Goal: Task Accomplishment & Management: Book appointment/travel/reservation

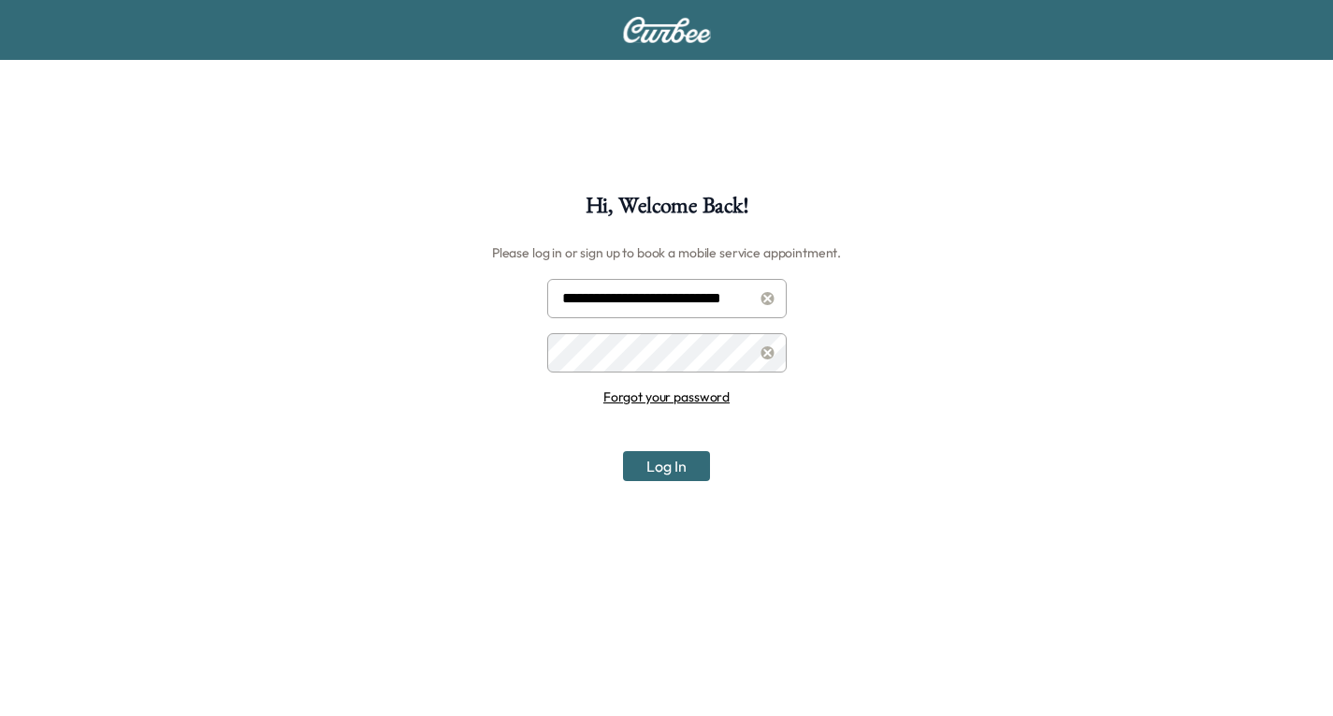
click at [651, 293] on input "**********" at bounding box center [667, 298] width 240 height 39
type input "**********"
click at [691, 462] on button "Log In" at bounding box center [666, 466] width 87 height 30
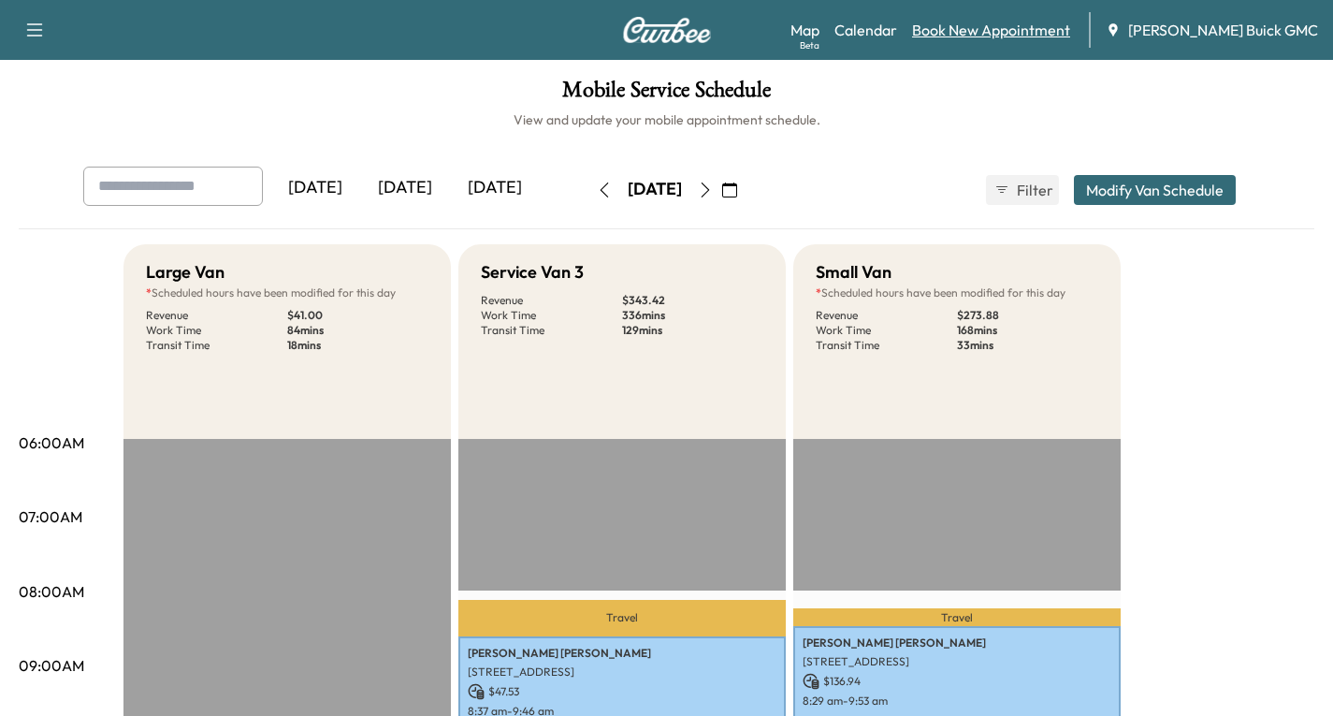
click at [1024, 29] on link "Book New Appointment" at bounding box center [991, 30] width 158 height 22
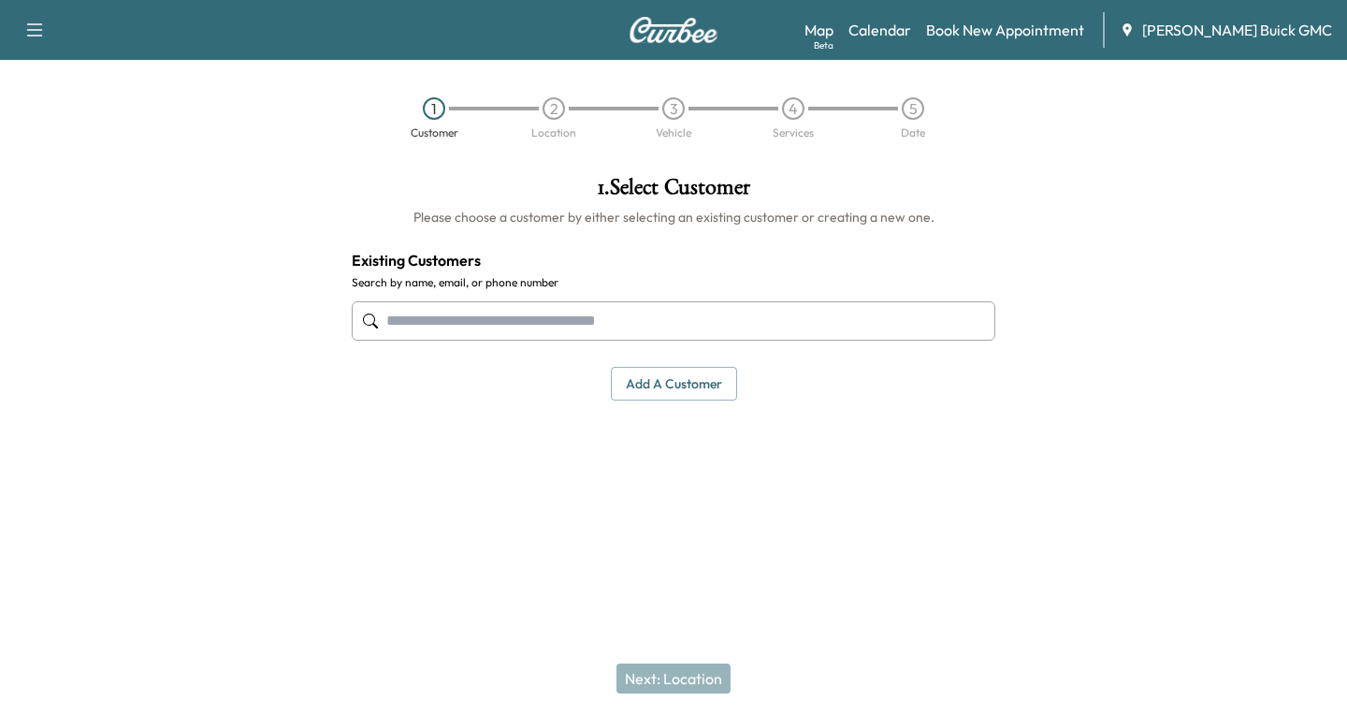
click at [379, 320] on div at bounding box center [370, 321] width 22 height 22
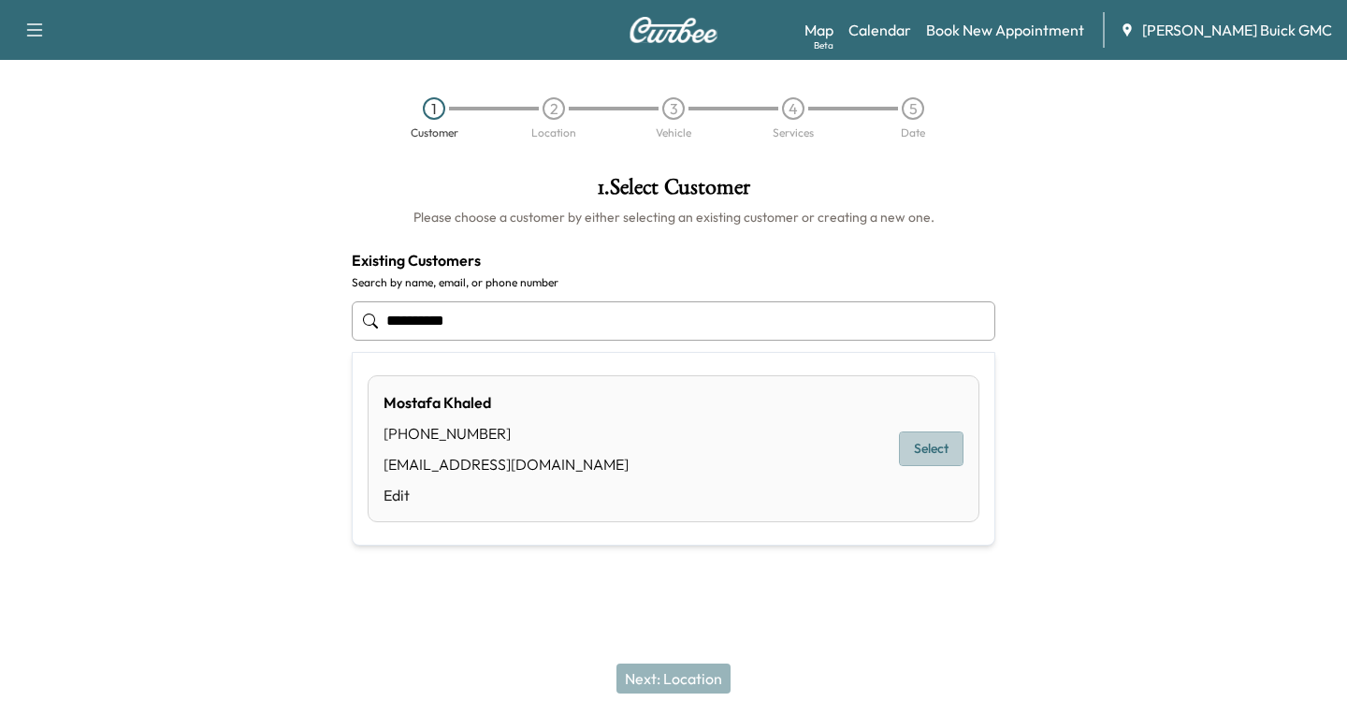
click at [941, 449] on button "Select" at bounding box center [931, 448] width 65 height 35
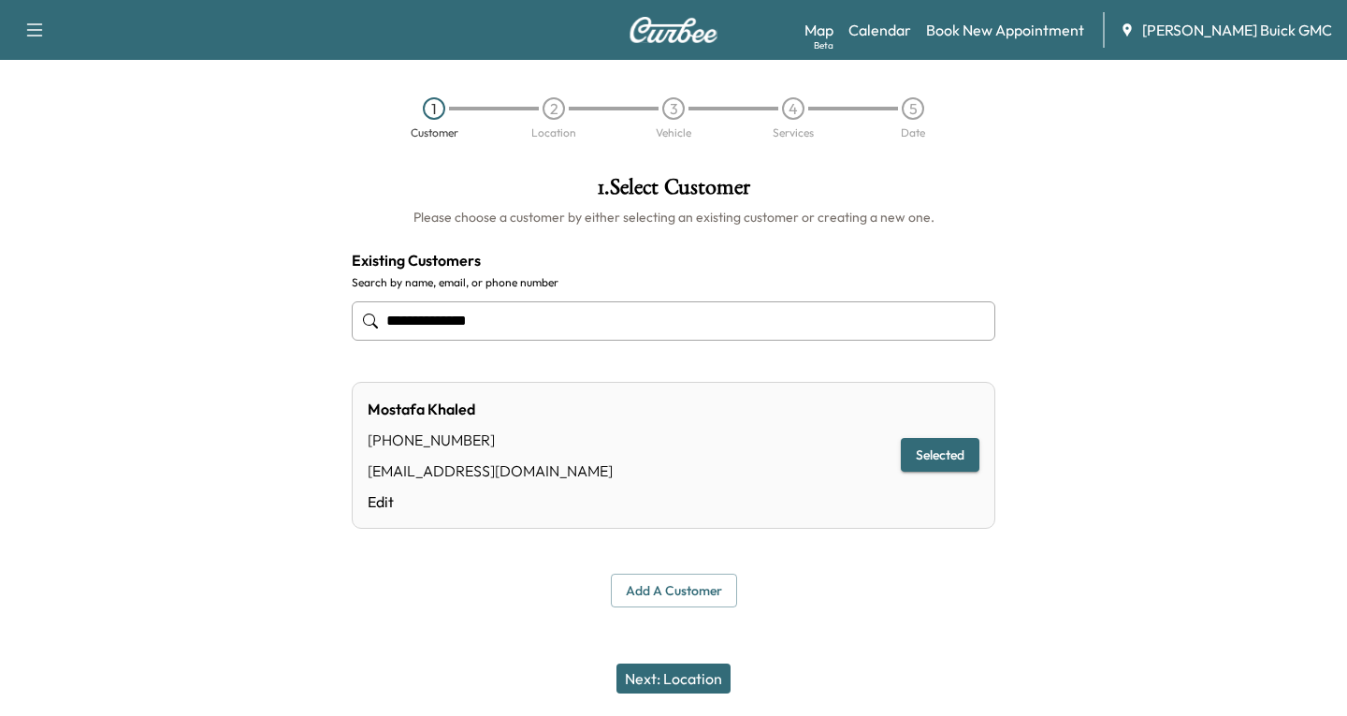
type input "**********"
click at [685, 679] on button "Next: Location" at bounding box center [674, 678] width 114 height 30
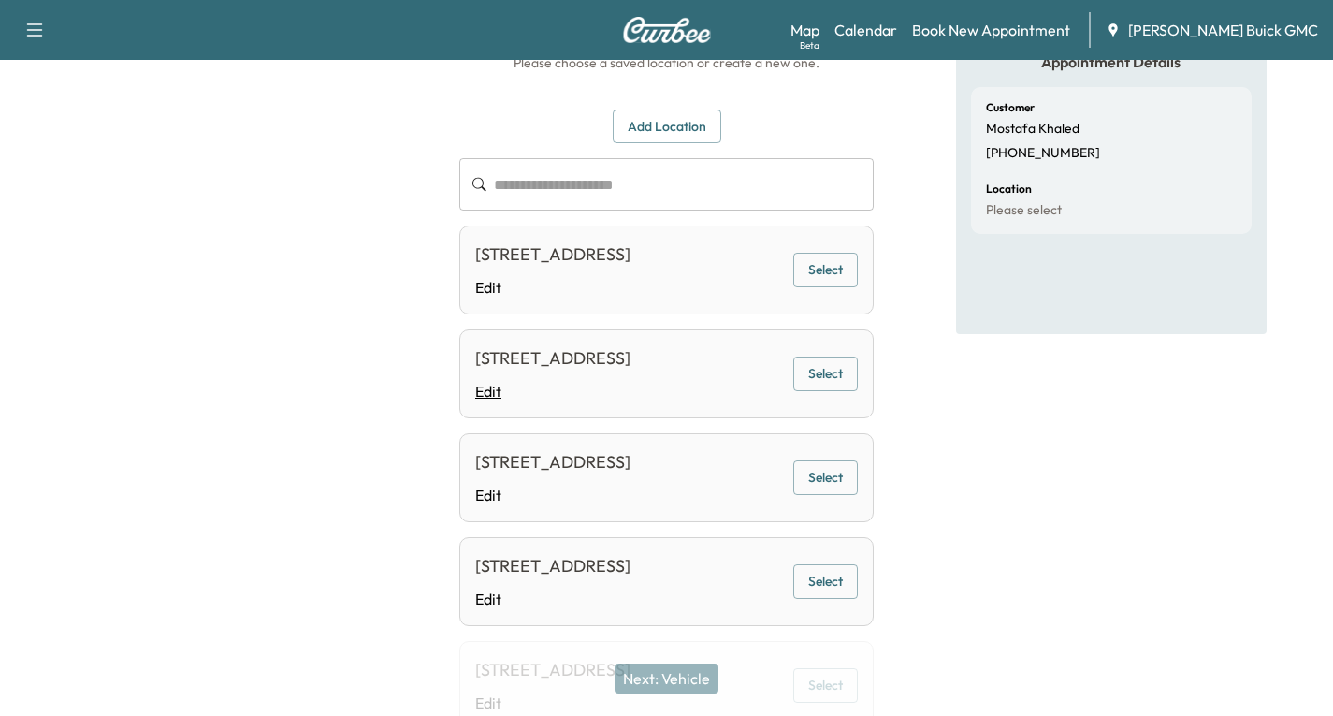
scroll to position [187, 0]
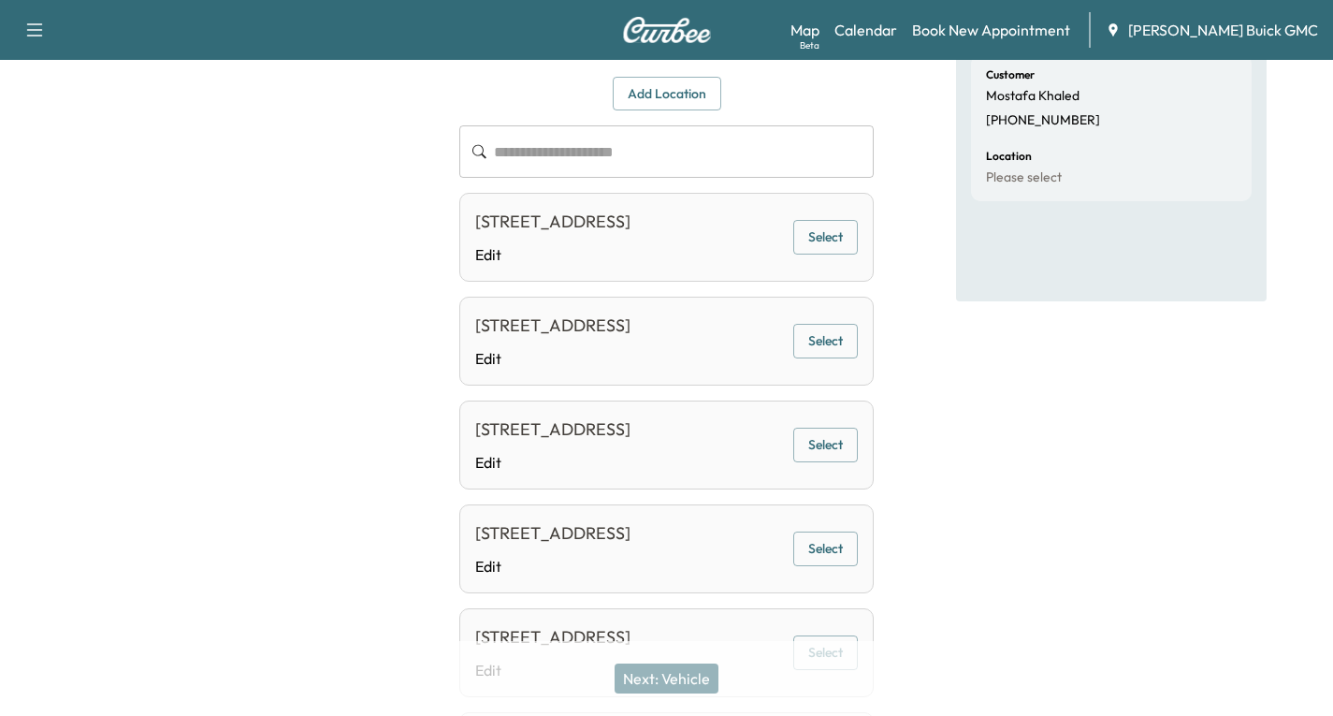
click at [838, 358] on button "Select" at bounding box center [825, 341] width 65 height 35
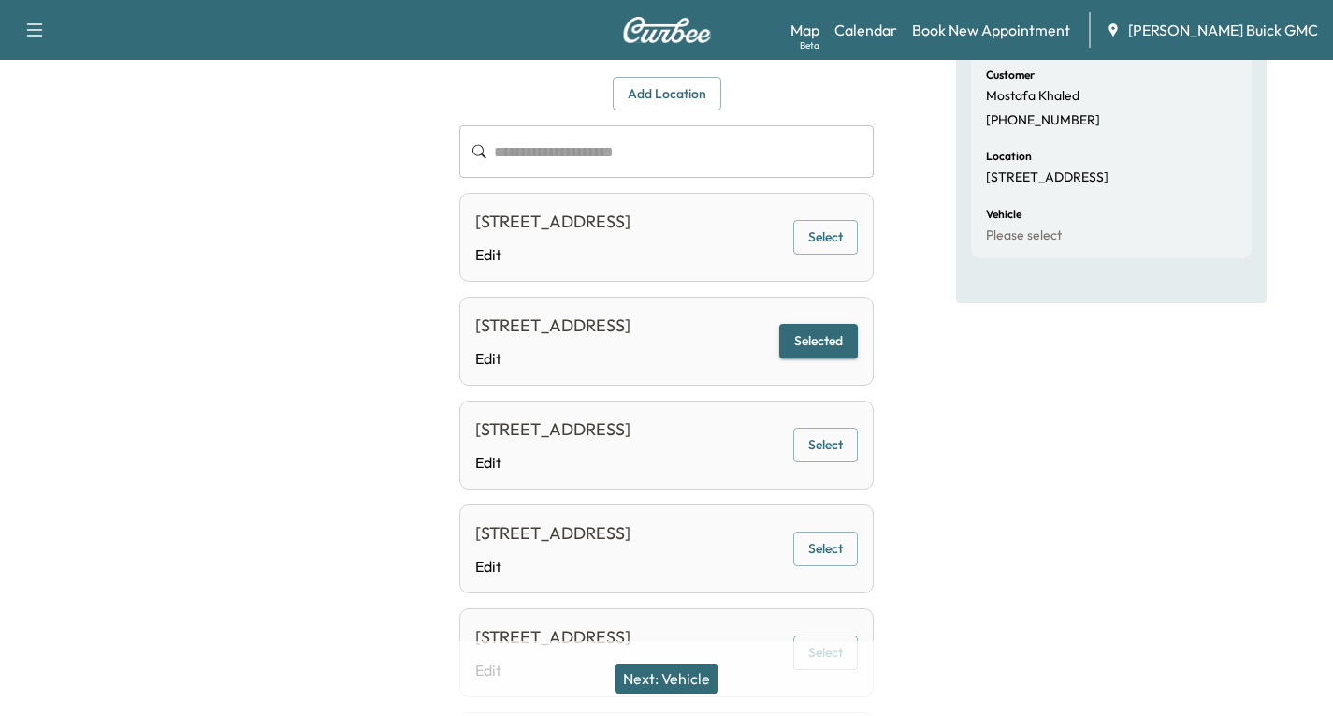
click at [674, 684] on button "Next: Vehicle" at bounding box center [667, 678] width 104 height 30
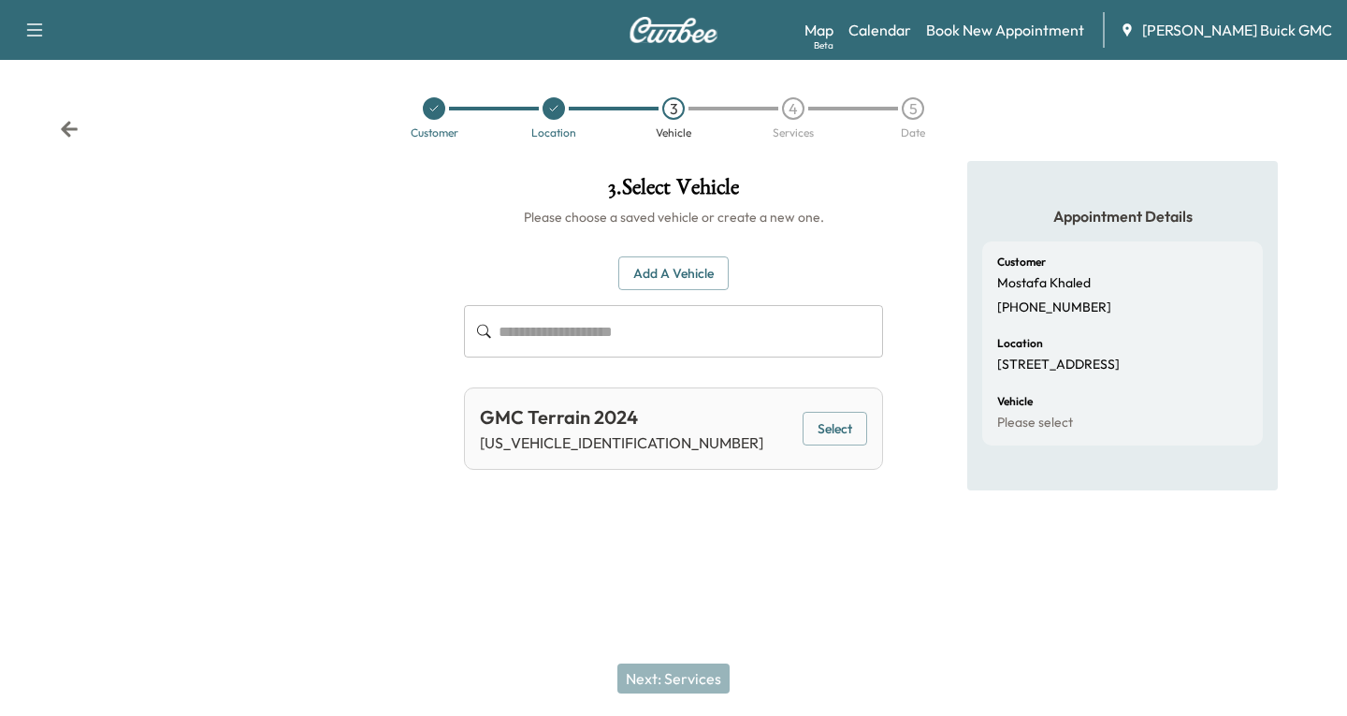
click at [865, 426] on button "Select" at bounding box center [835, 429] width 65 height 35
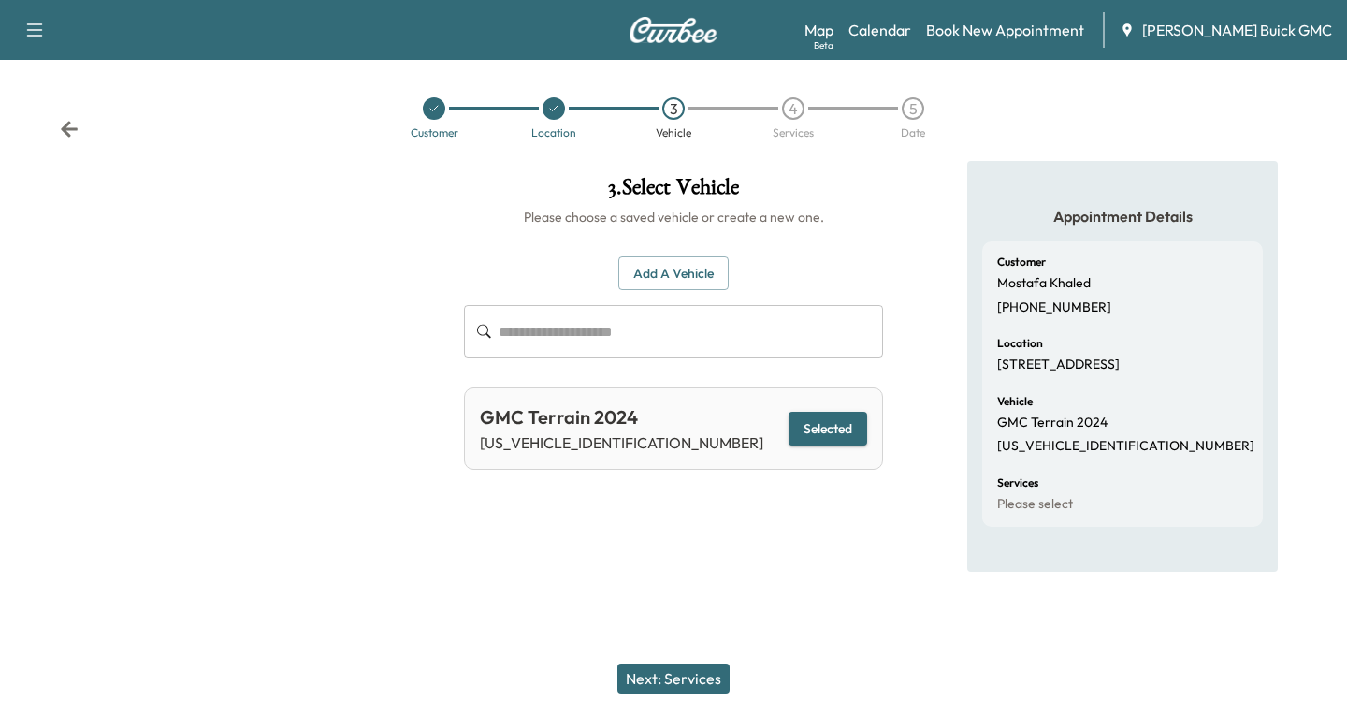
click at [694, 680] on button "Next: Services" at bounding box center [674, 678] width 112 height 30
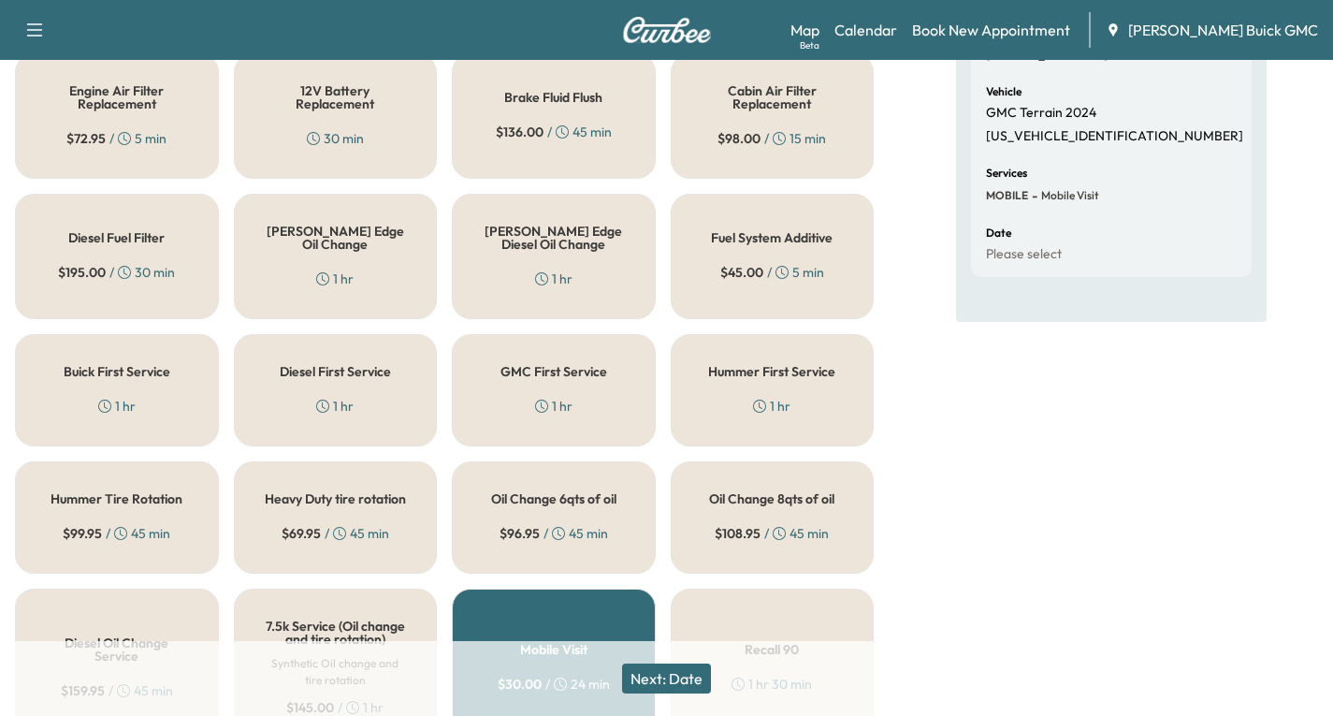
scroll to position [281, 0]
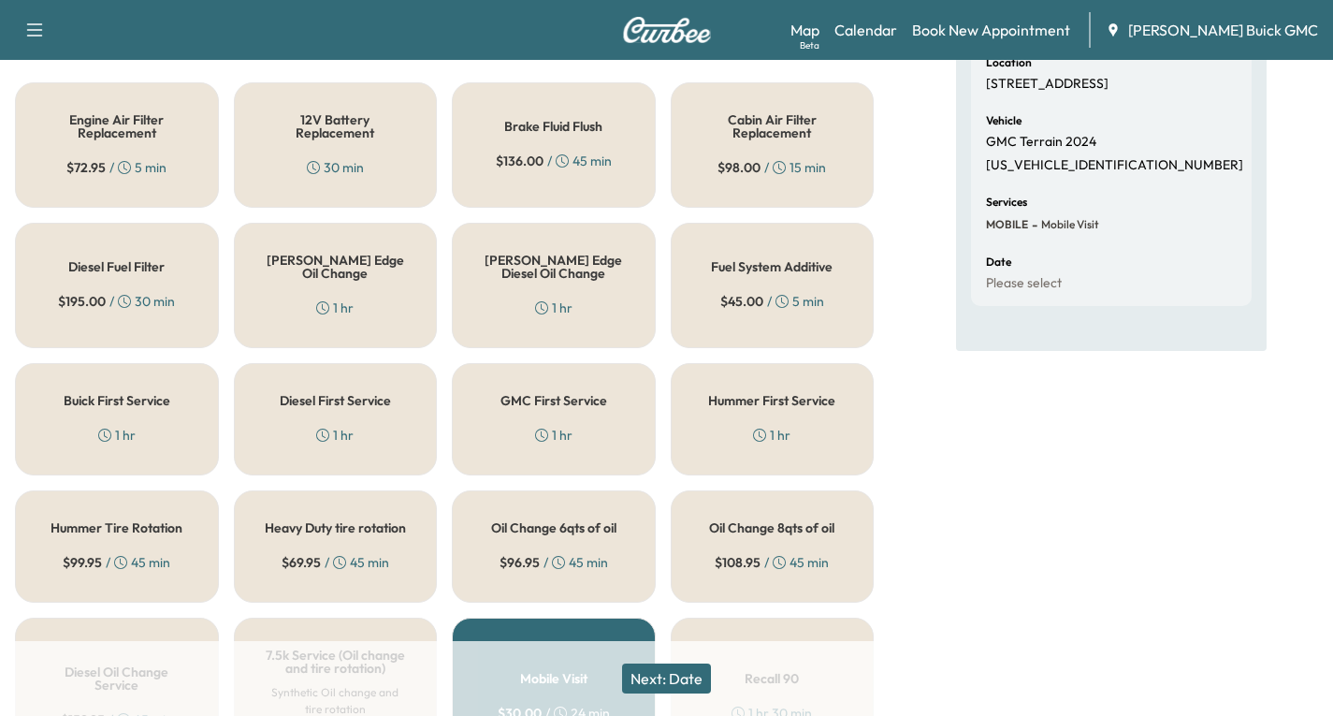
click at [351, 303] on div "1 hr" at bounding box center [334, 307] width 37 height 19
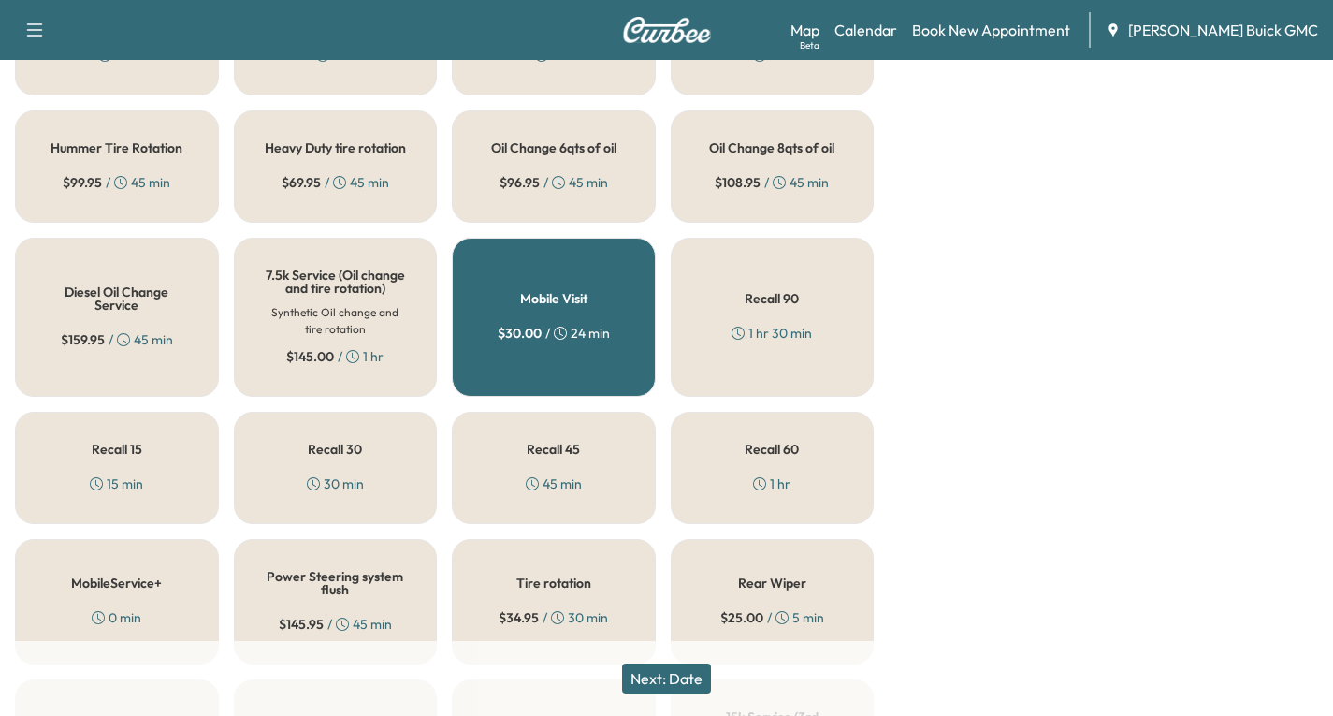
scroll to position [749, 0]
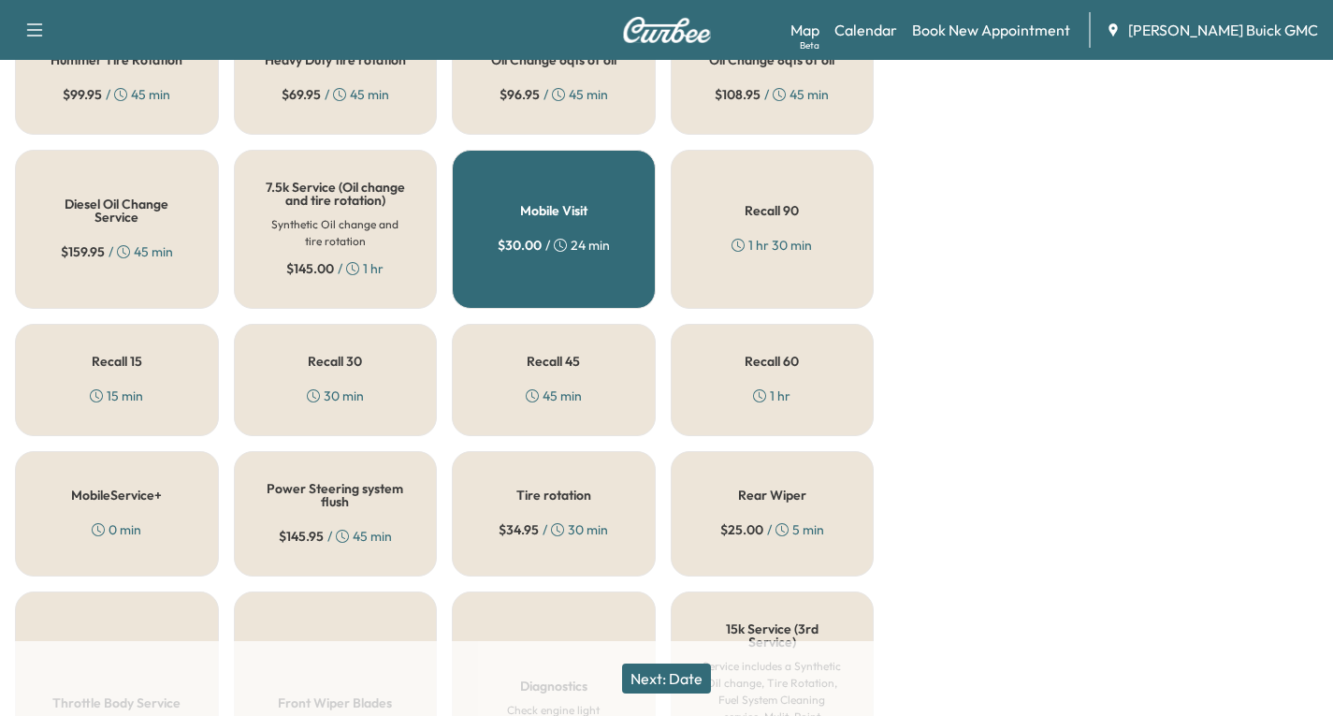
click at [535, 539] on span "$ 34.95" at bounding box center [519, 529] width 40 height 19
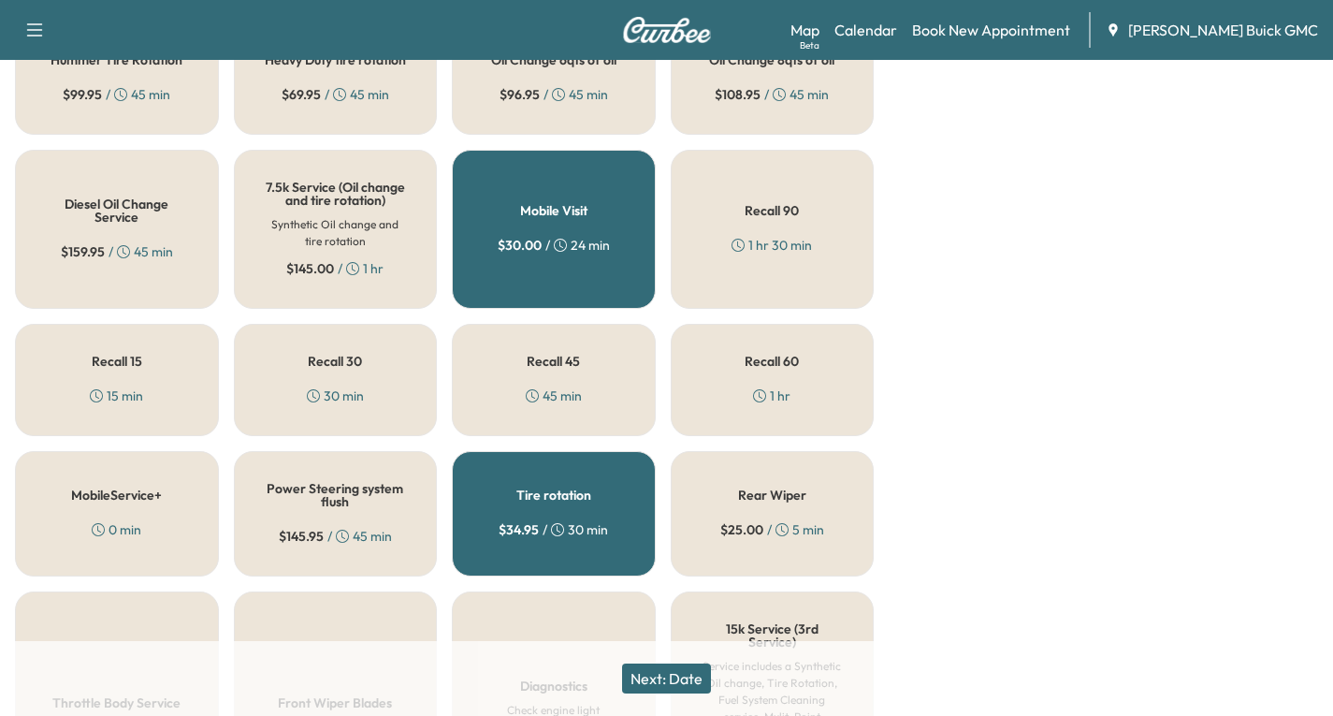
click at [647, 677] on button "Next: Date" at bounding box center [666, 678] width 89 height 30
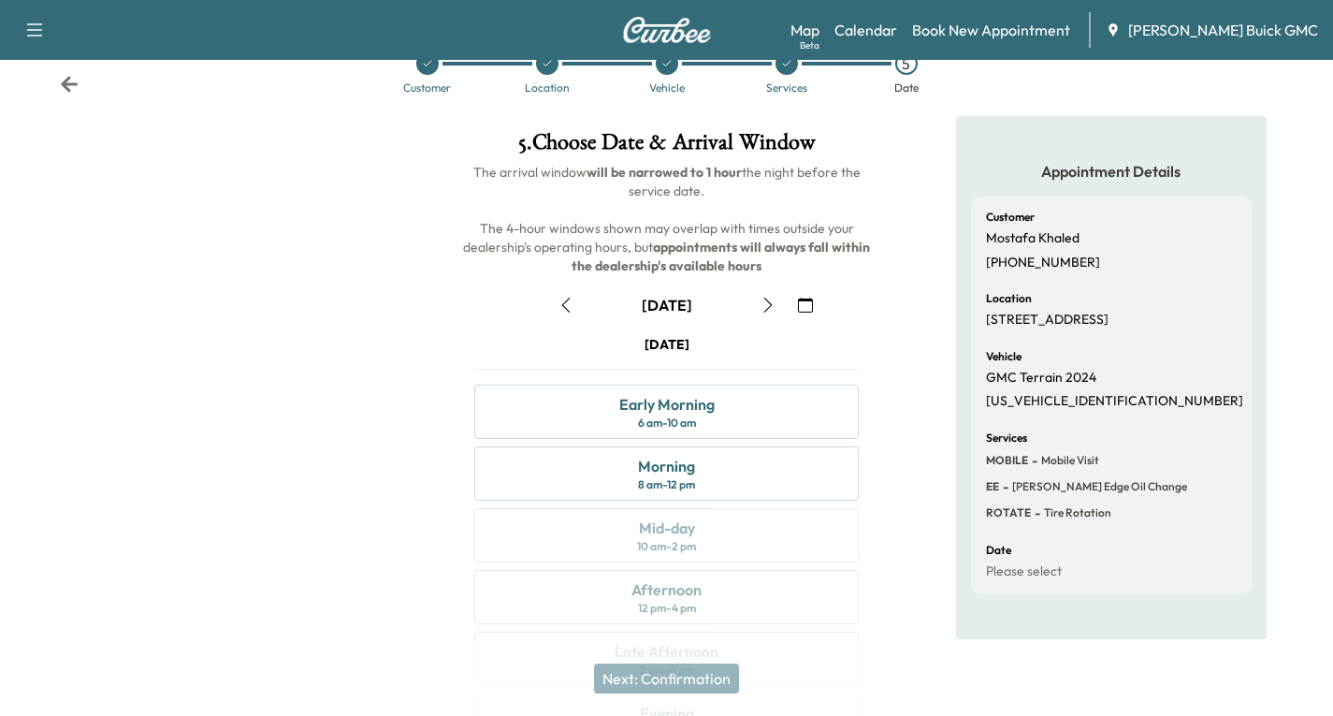
scroll to position [221, 0]
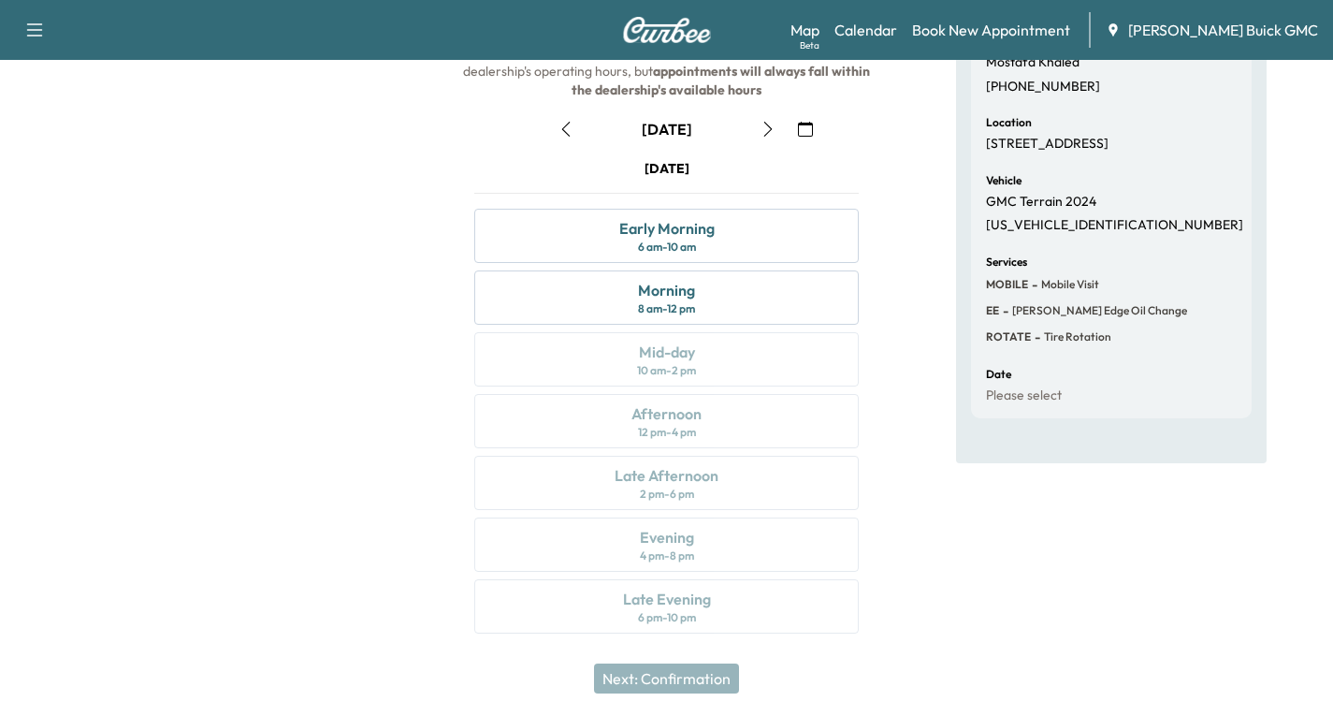
click at [768, 129] on icon "button" at bounding box center [768, 129] width 15 height 15
click at [772, 489] on div "Late Afternoon 2 pm - 6 pm" at bounding box center [666, 483] width 385 height 54
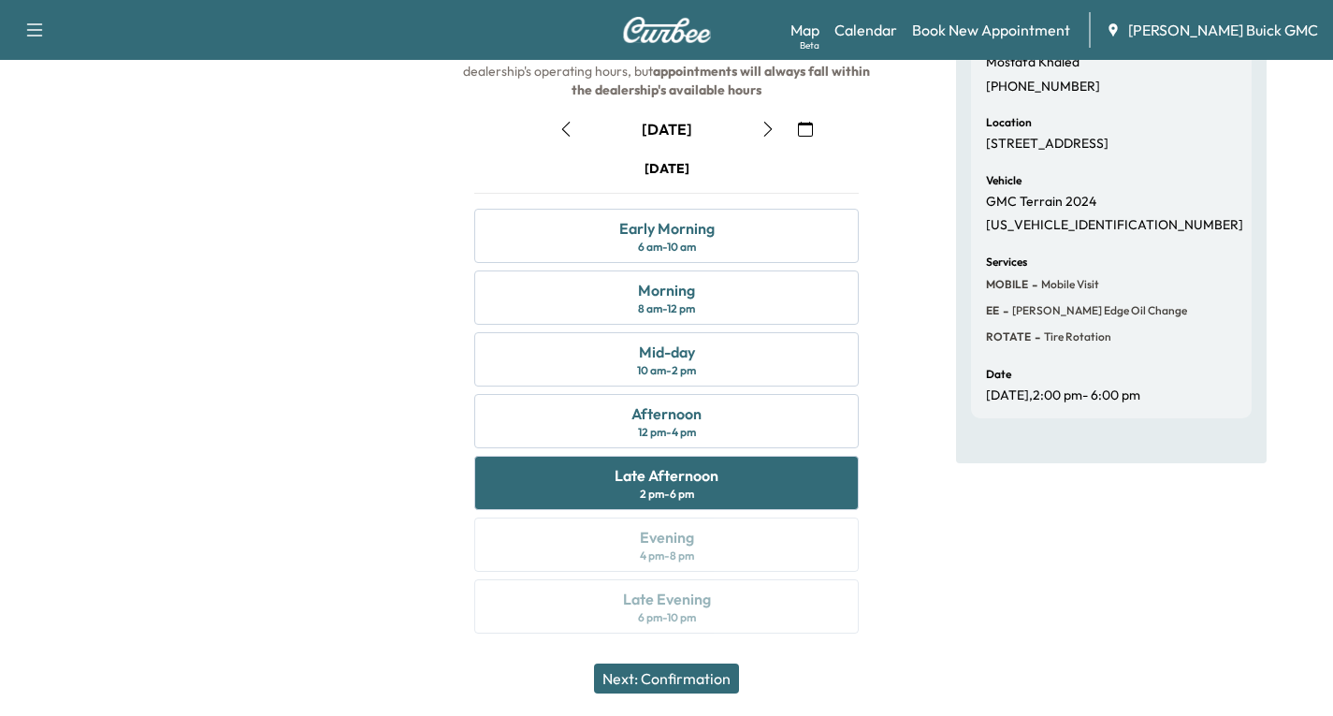
click at [650, 677] on button "Next: Confirmation" at bounding box center [666, 678] width 145 height 30
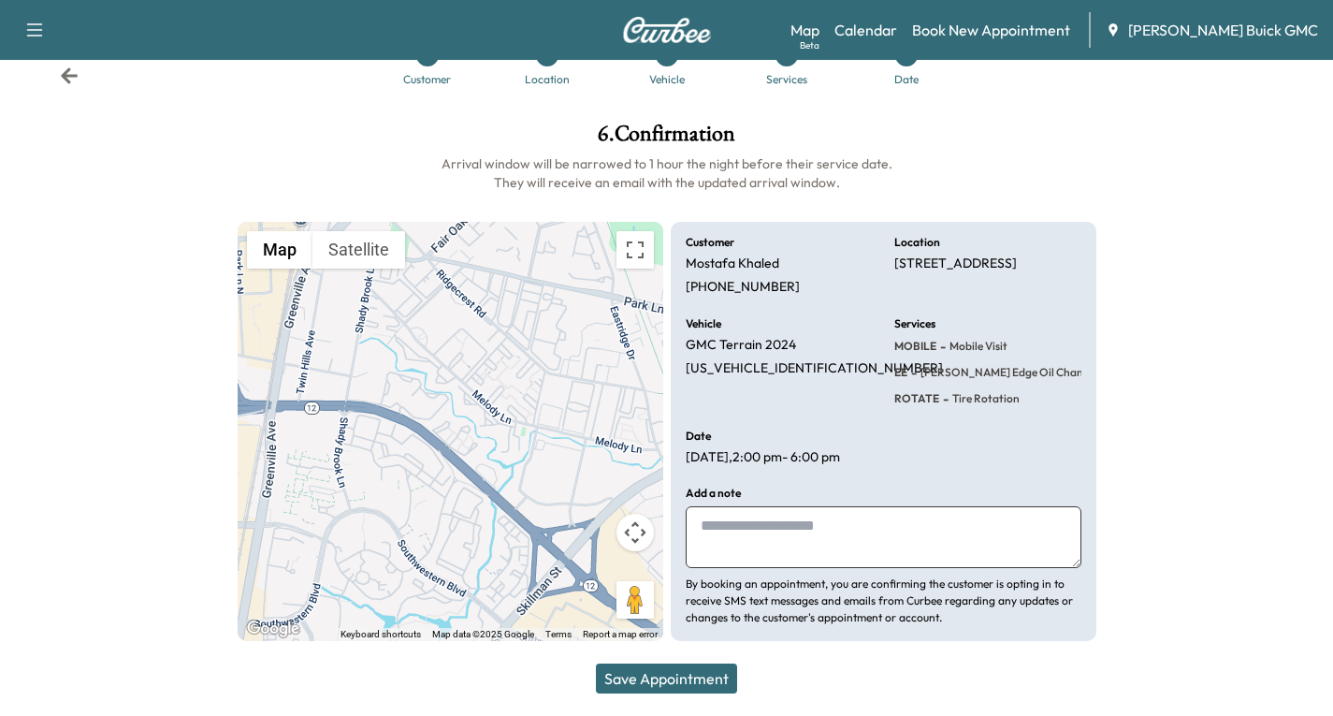
click at [646, 679] on button "Save Appointment" at bounding box center [666, 678] width 141 height 30
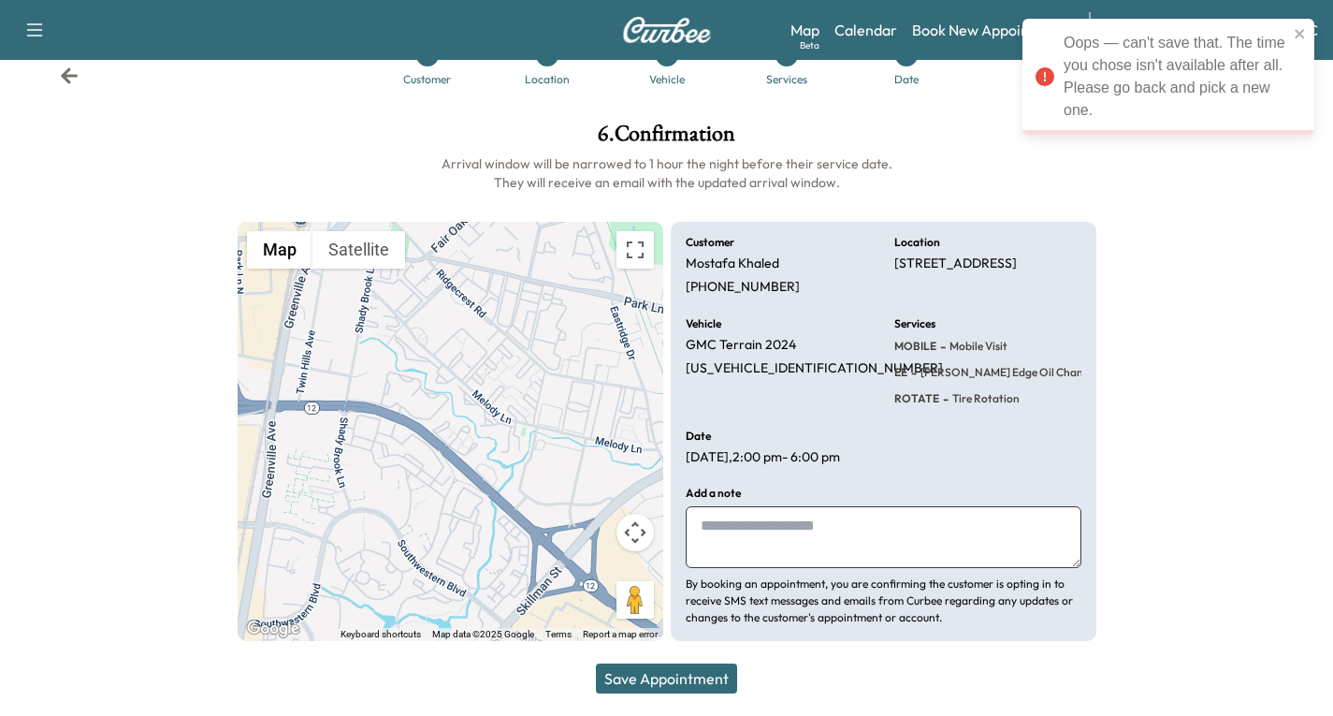
click at [71, 79] on icon at bounding box center [69, 75] width 19 height 19
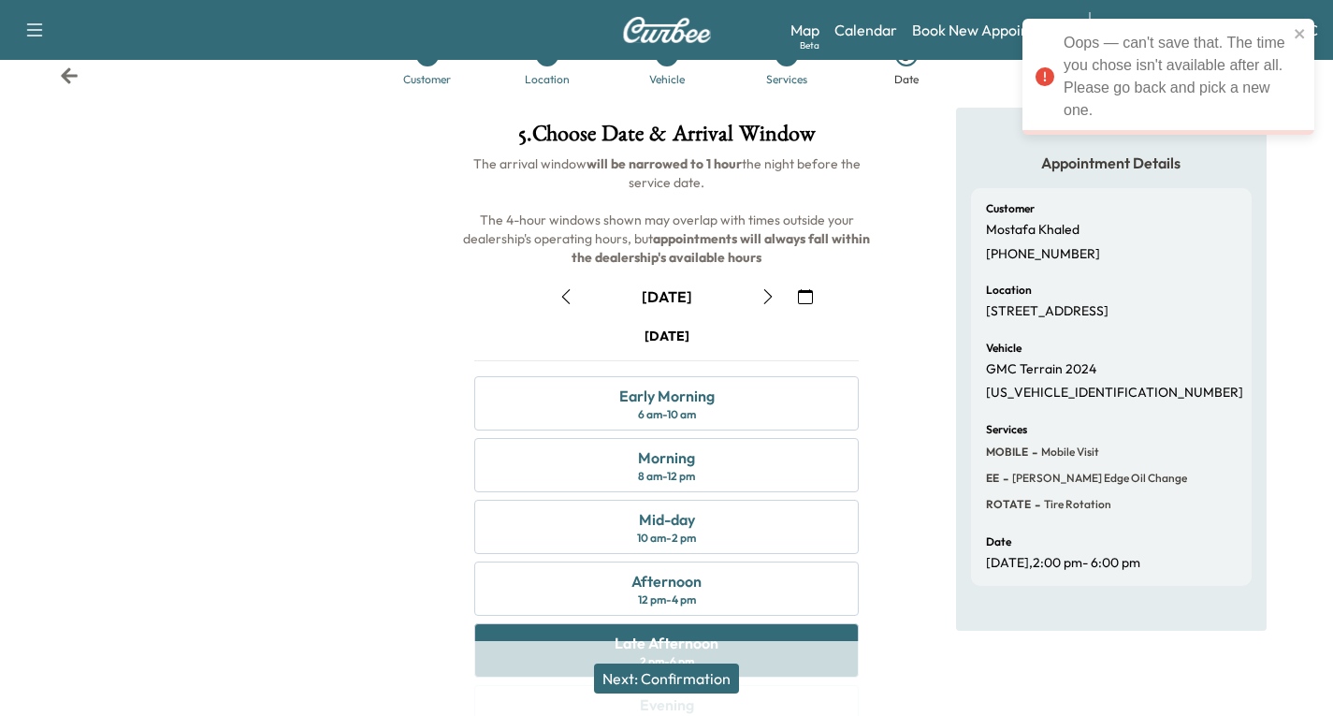
click at [61, 67] on icon at bounding box center [69, 75] width 19 height 19
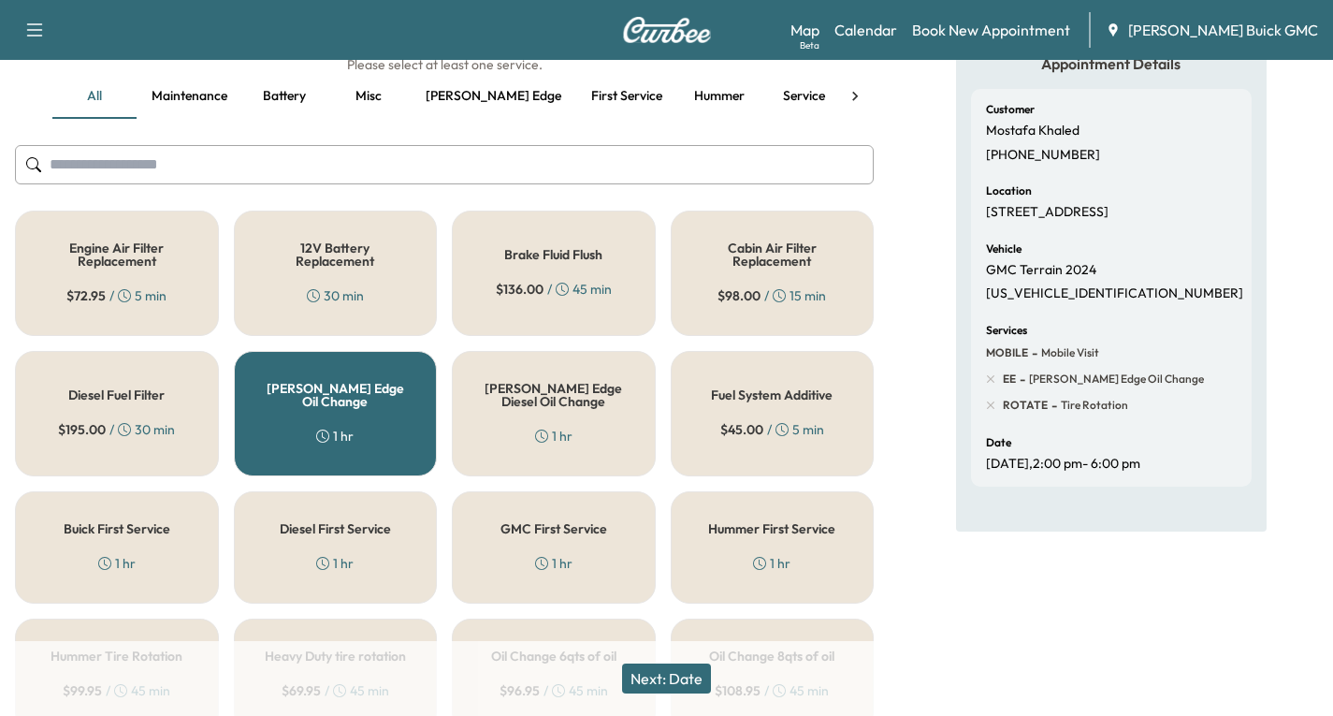
scroll to position [428, 0]
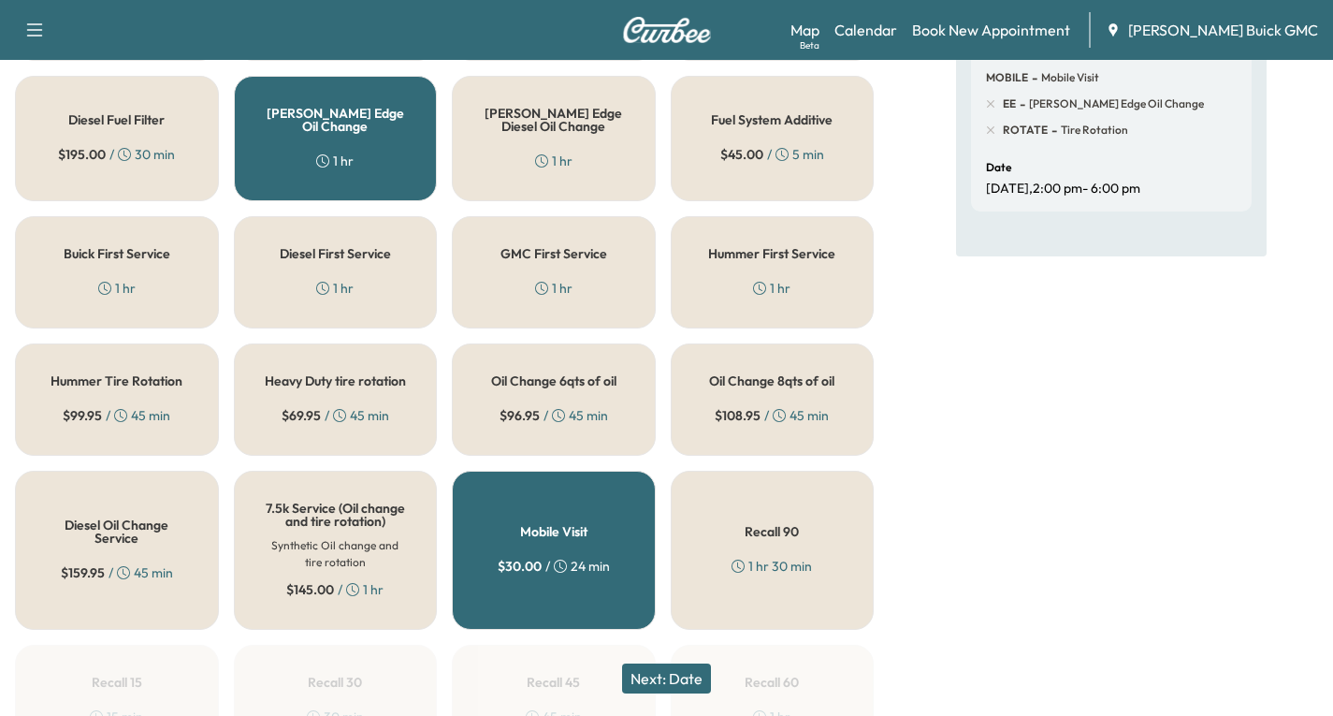
click at [624, 560] on div "Mobile Visit $ 30.00 / 24 min" at bounding box center [554, 550] width 204 height 159
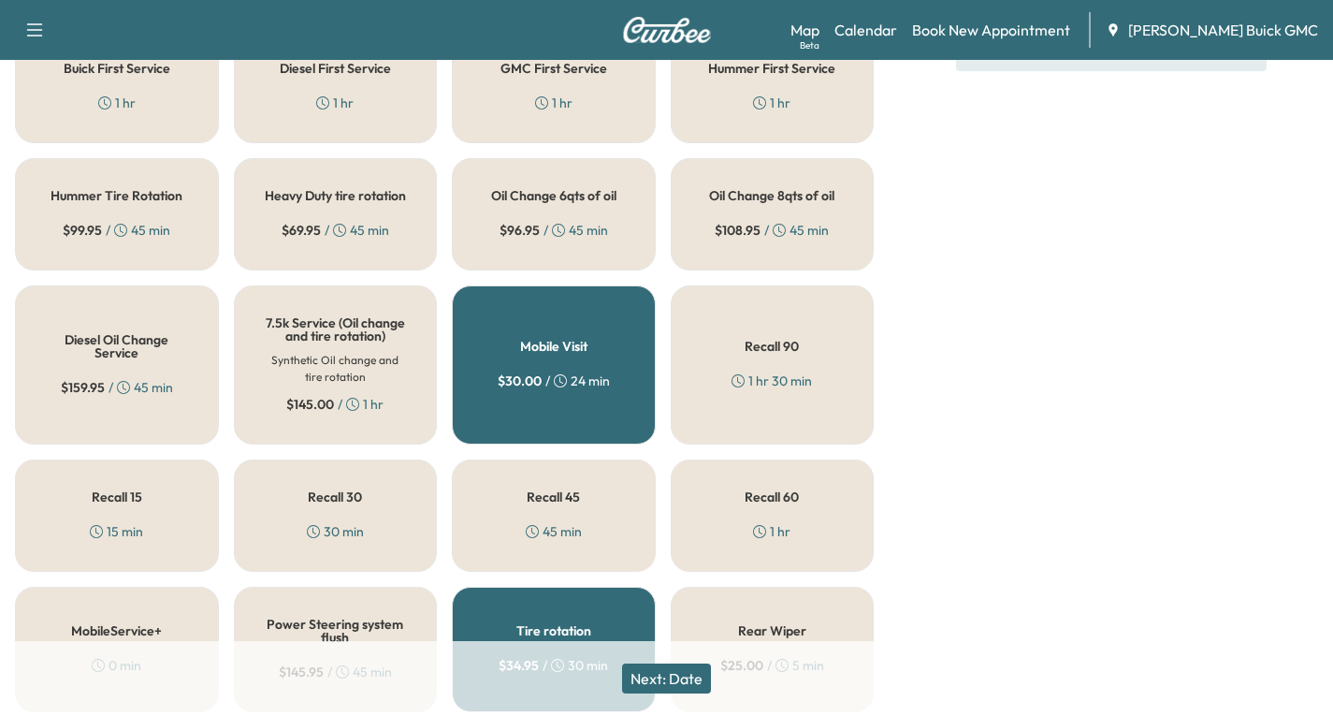
scroll to position [615, 0]
click at [599, 608] on div "Tire rotation $ 34.95 / 30 min" at bounding box center [554, 647] width 204 height 125
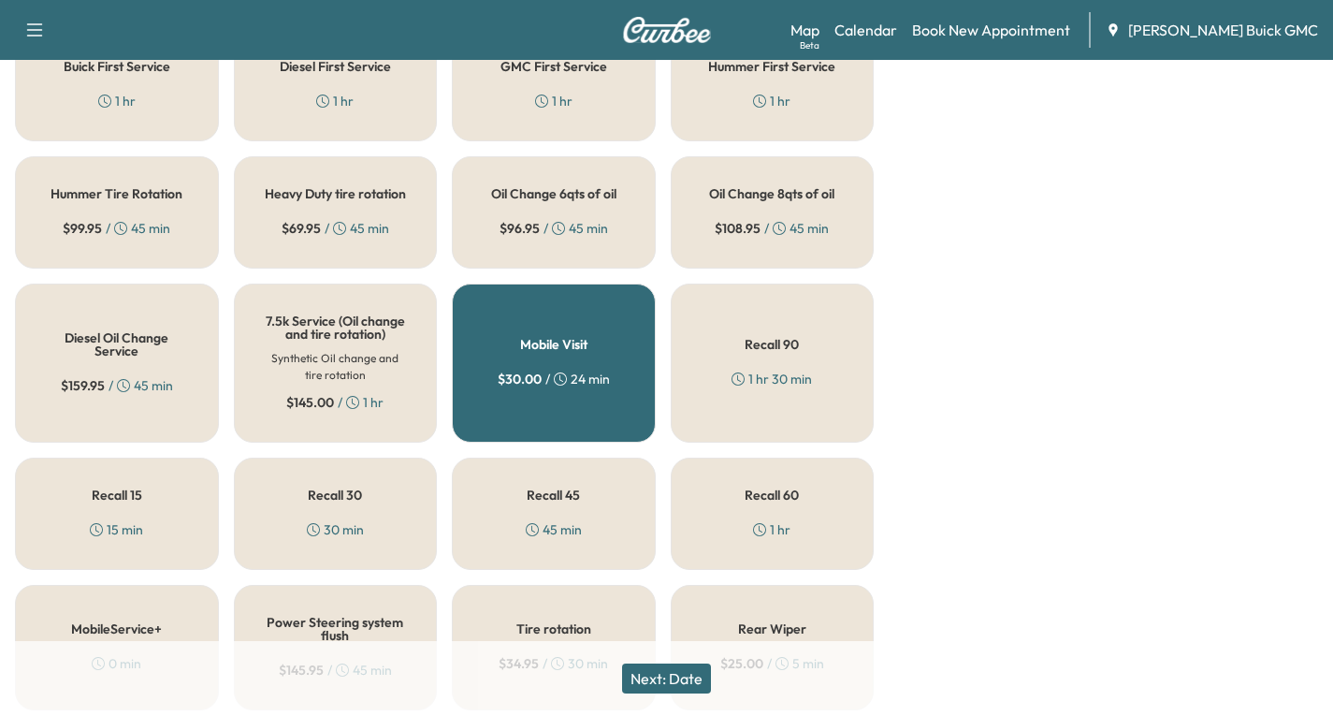
click at [697, 678] on button "Next: Date" at bounding box center [666, 678] width 89 height 30
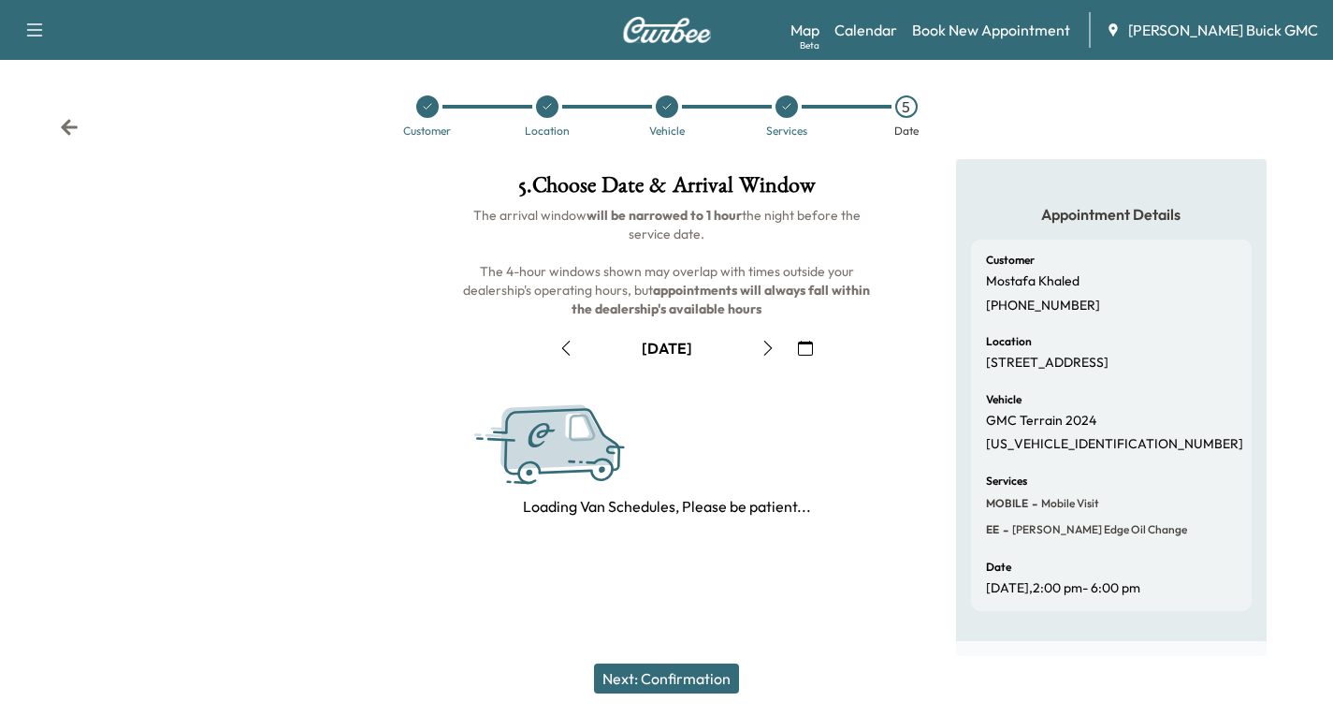
scroll to position [221, 0]
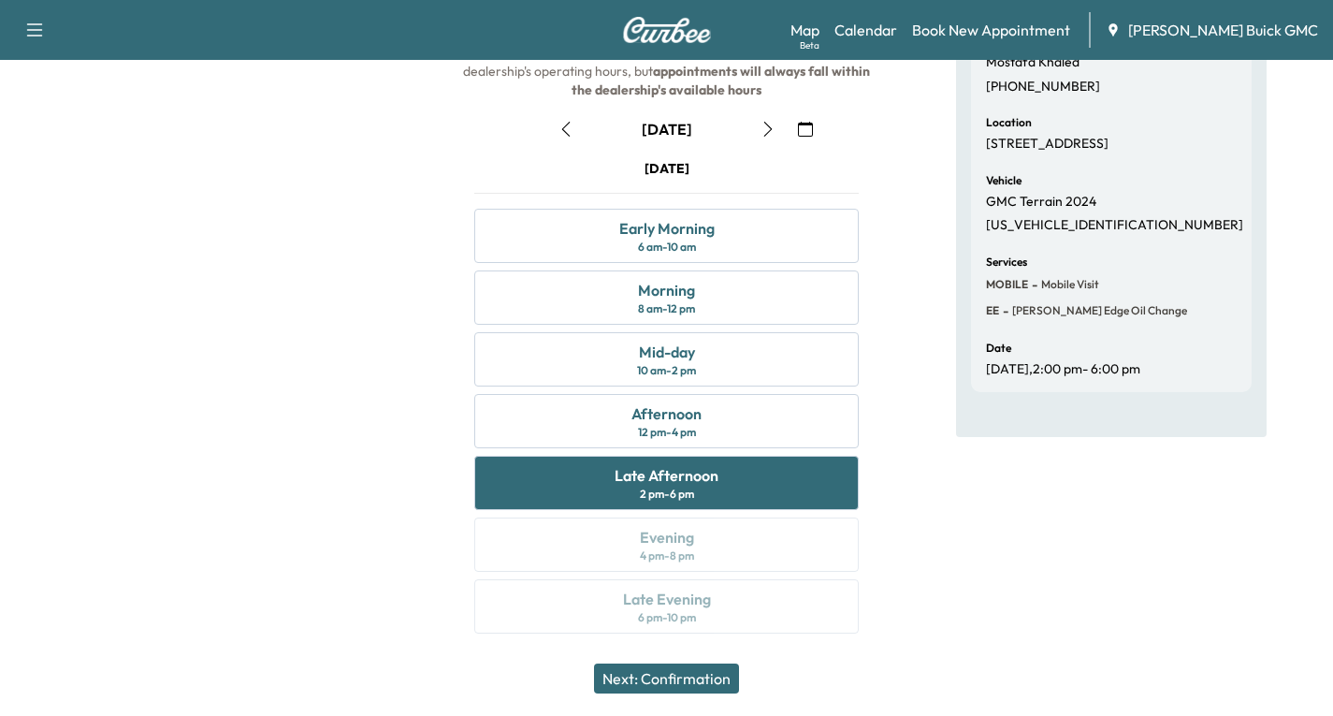
click at [668, 664] on button "Next: Confirmation" at bounding box center [666, 678] width 145 height 30
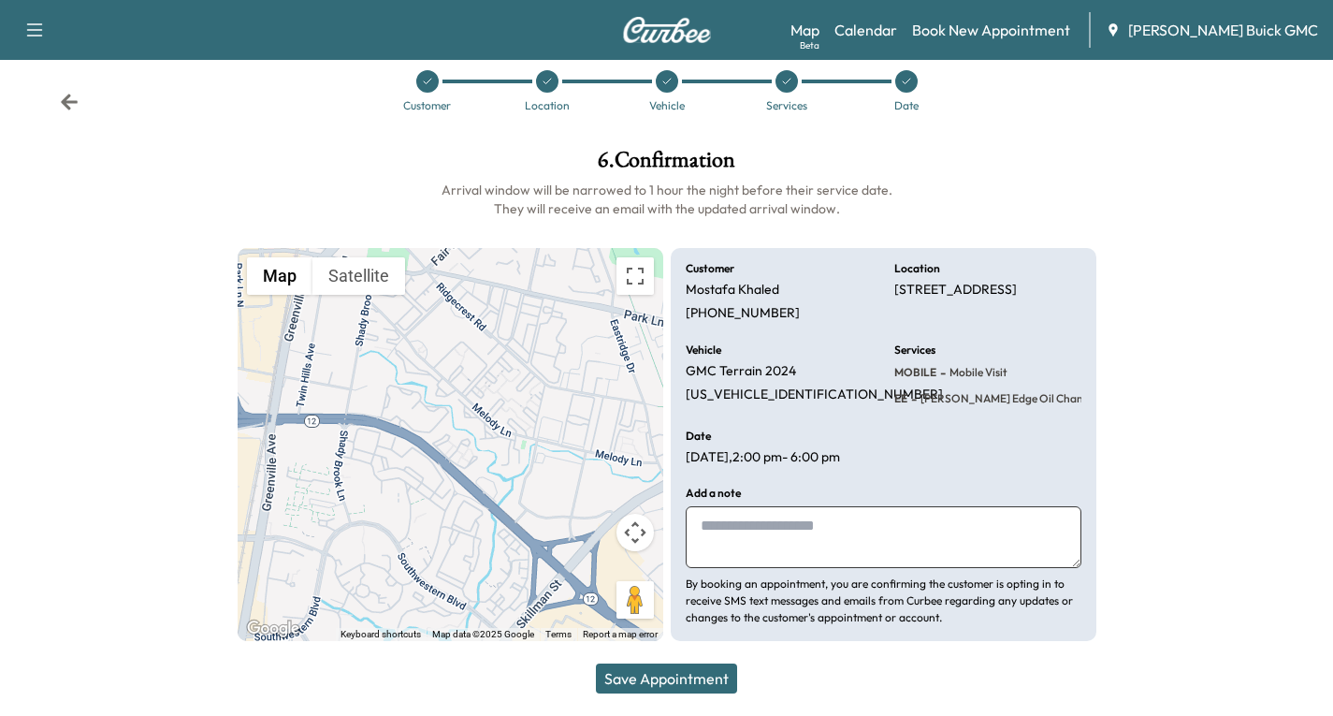
click at [683, 688] on button "Save Appointment" at bounding box center [666, 678] width 141 height 30
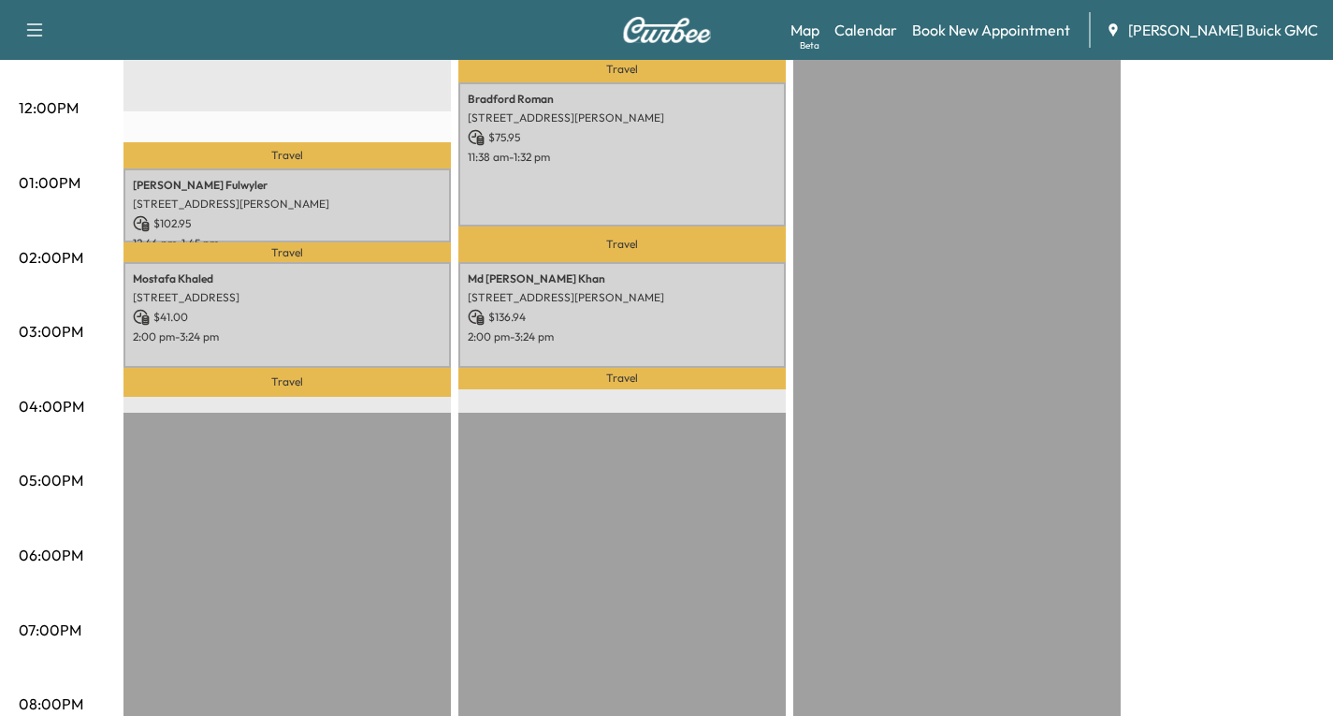
scroll to position [749, 0]
